Goal: Navigation & Orientation: Find specific page/section

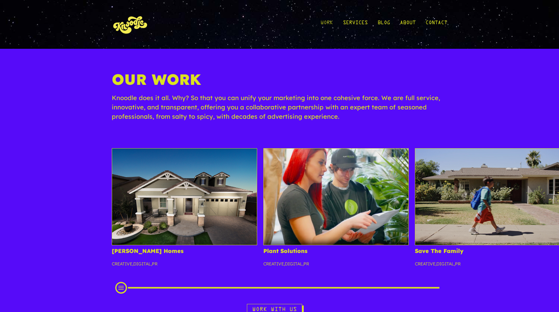
click at [325, 24] on link "Work" at bounding box center [326, 24] width 12 height 29
click at [407, 20] on link "About" at bounding box center [408, 24] width 16 height 29
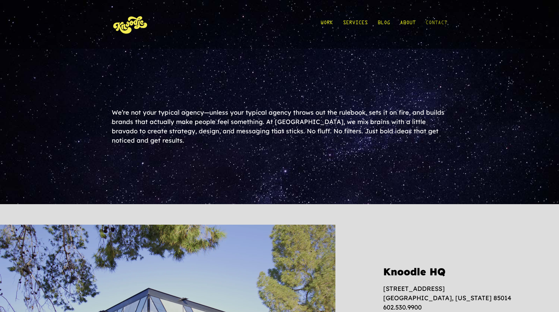
click at [436, 23] on link "Contact" at bounding box center [436, 24] width 22 height 29
